Goal: Navigation & Orientation: Find specific page/section

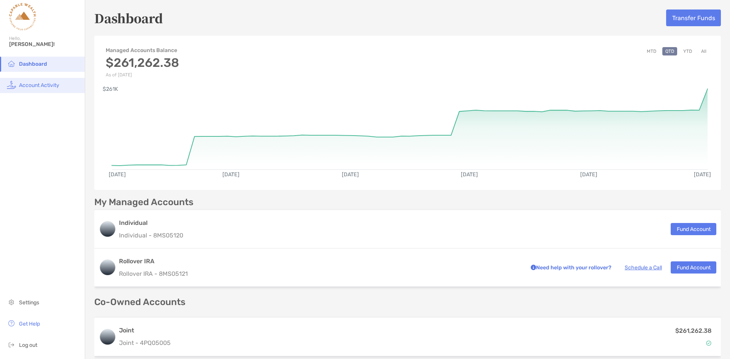
click at [53, 80] on li "Account Activity" at bounding box center [42, 85] width 85 height 15
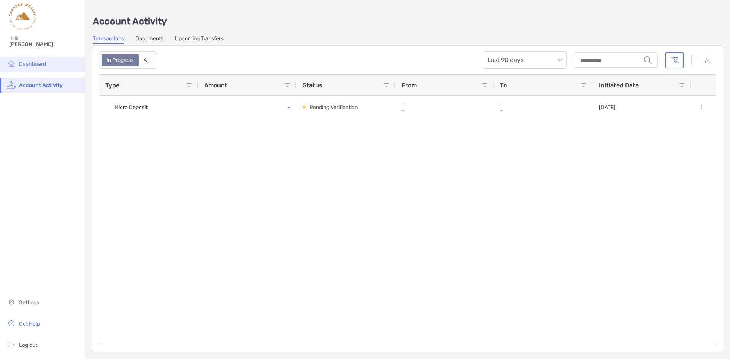
click at [35, 62] on span "Dashboard" at bounding box center [32, 64] width 27 height 6
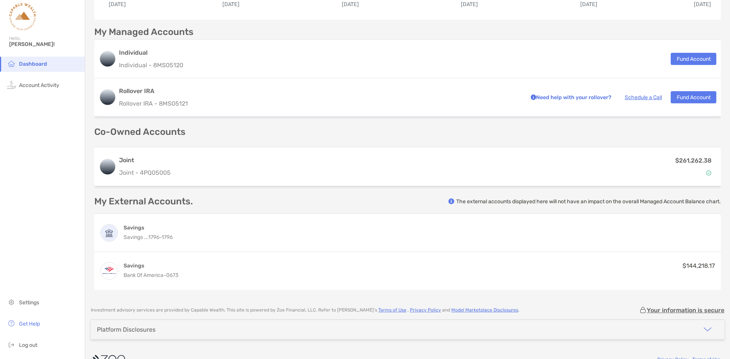
scroll to position [187, 0]
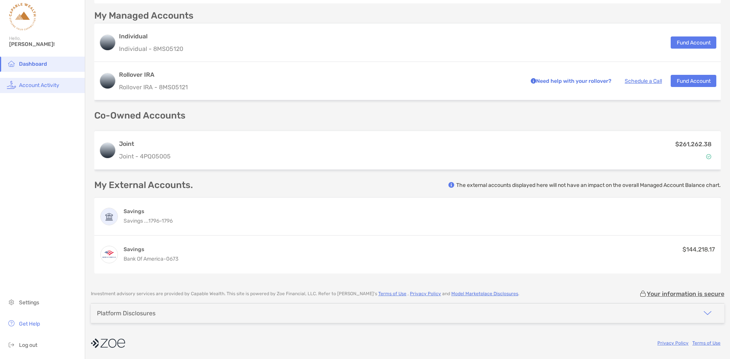
click at [27, 86] on span "Account Activity" at bounding box center [39, 85] width 40 height 6
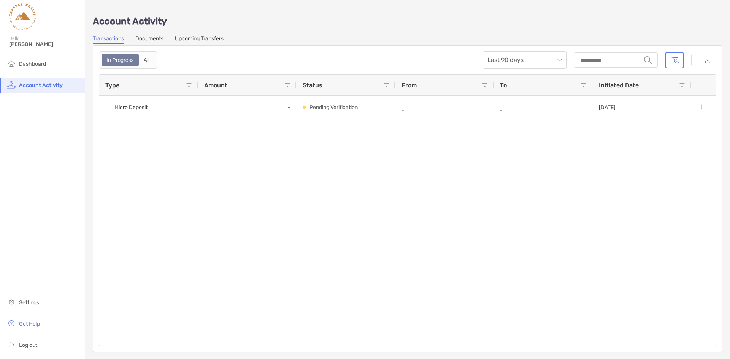
click at [144, 38] on link "Documents" at bounding box center [149, 39] width 28 height 8
